Goal: Communication & Community: Answer question/provide support

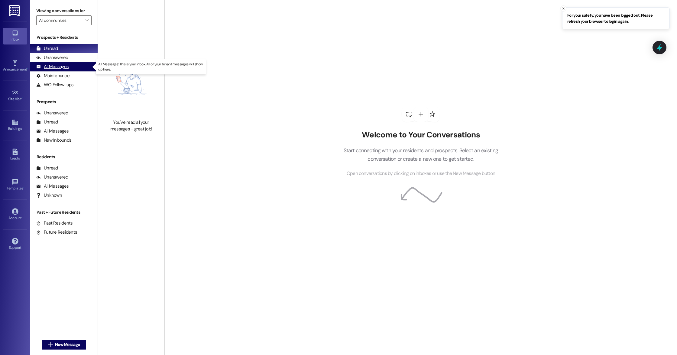
click at [71, 65] on div "All Messages (undefined)" at bounding box center [63, 66] width 67 height 9
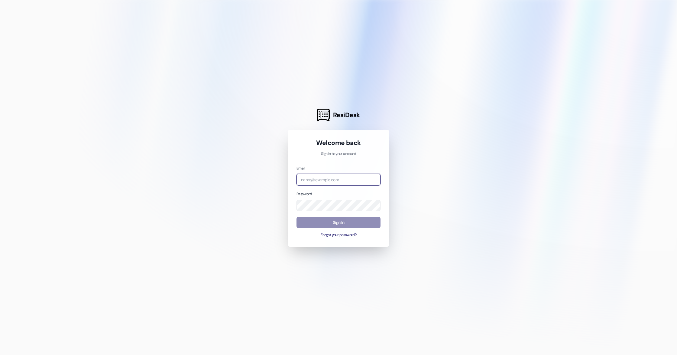
type input "courtney@imscommunities.com"
click at [339, 225] on button "Sign In" at bounding box center [339, 222] width 84 height 12
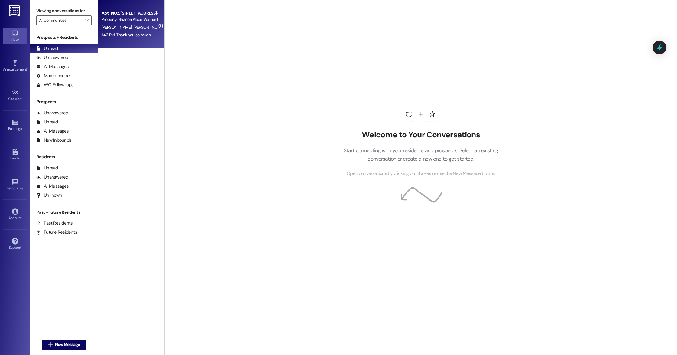
click at [129, 43] on div "Apt. 1402, 1400 Beacon Place-Warner Robins, LLC Property: Beacon Place Warner R…" at bounding box center [131, 24] width 67 height 48
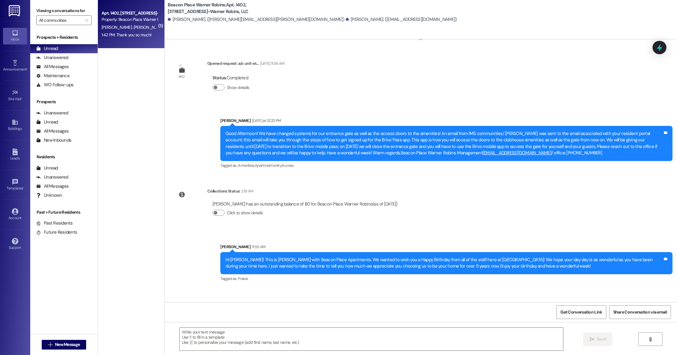
scroll to position [12158, 0]
